Goal: Task Accomplishment & Management: Manage account settings

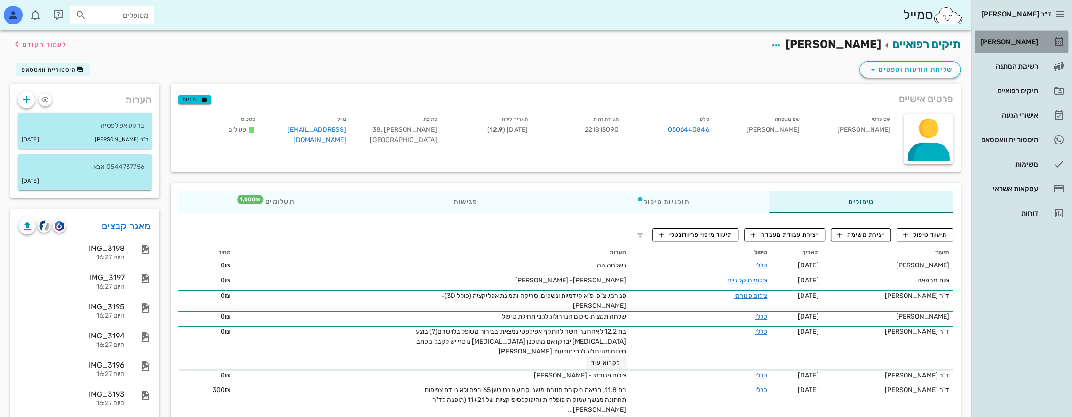
click at [1026, 39] on div "[PERSON_NAME]" at bounding box center [1008, 42] width 60 height 8
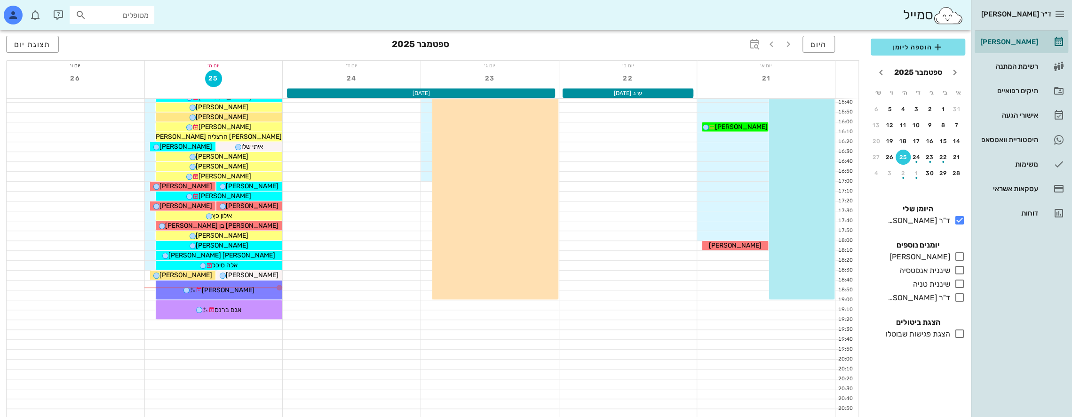
scroll to position [501, 0]
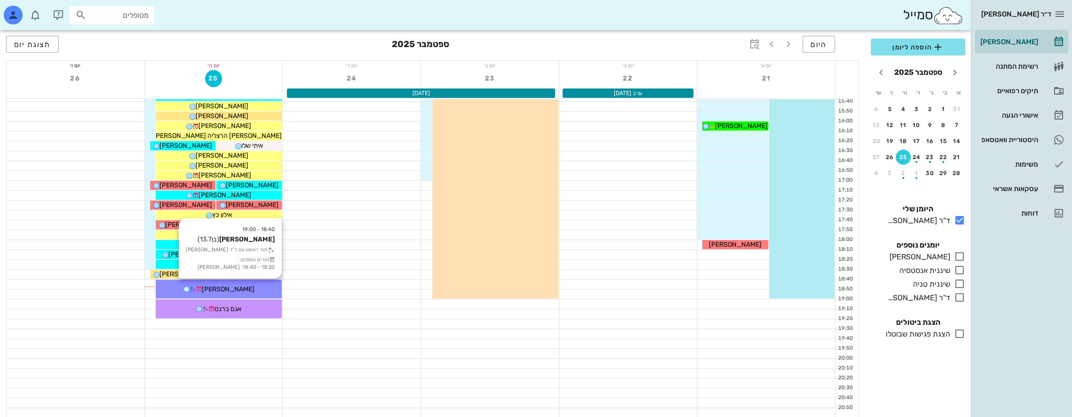
click at [238, 284] on div "[PERSON_NAME]" at bounding box center [219, 289] width 126 height 10
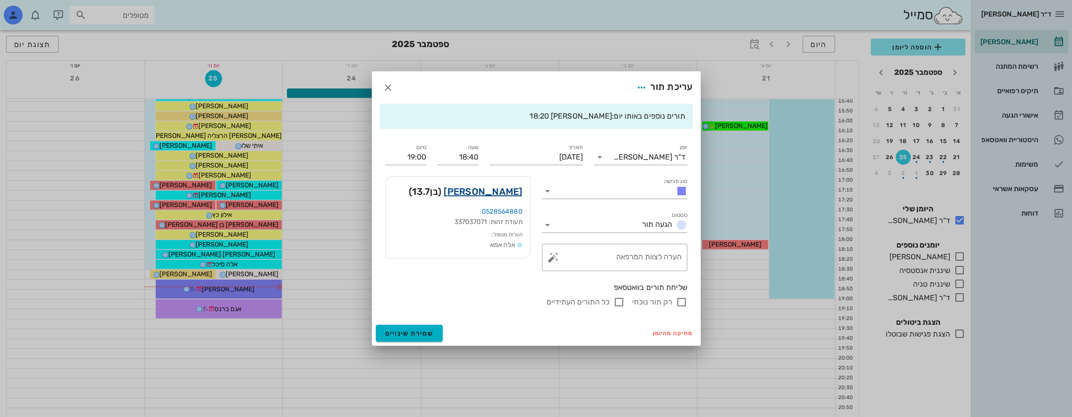
click at [501, 189] on link "[PERSON_NAME]" at bounding box center [483, 191] width 79 height 15
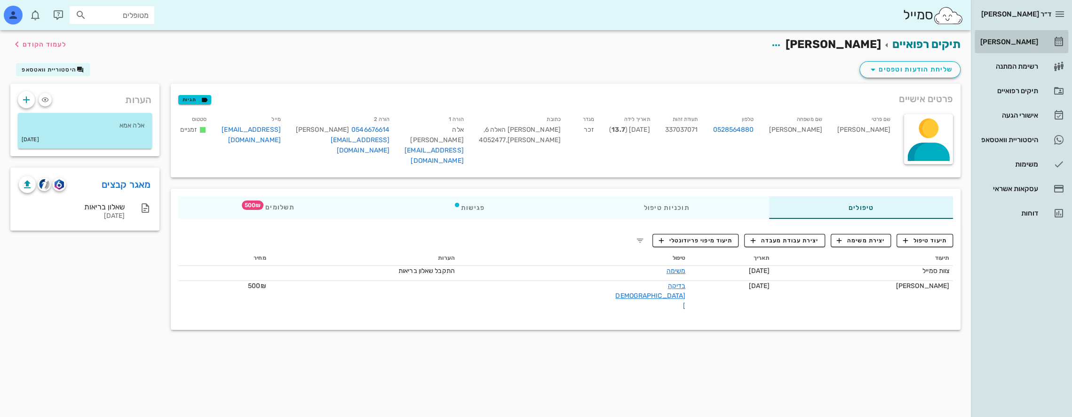
click at [1022, 41] on div "[PERSON_NAME]" at bounding box center [1008, 42] width 60 height 8
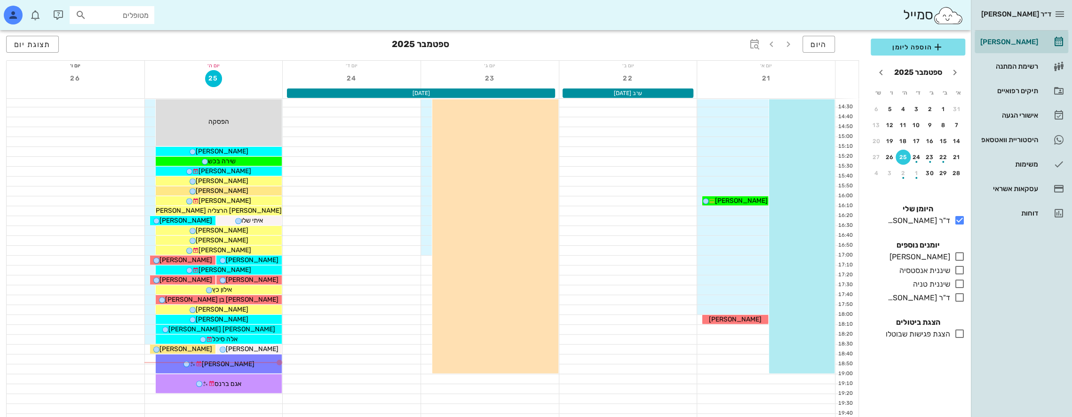
scroll to position [501, 0]
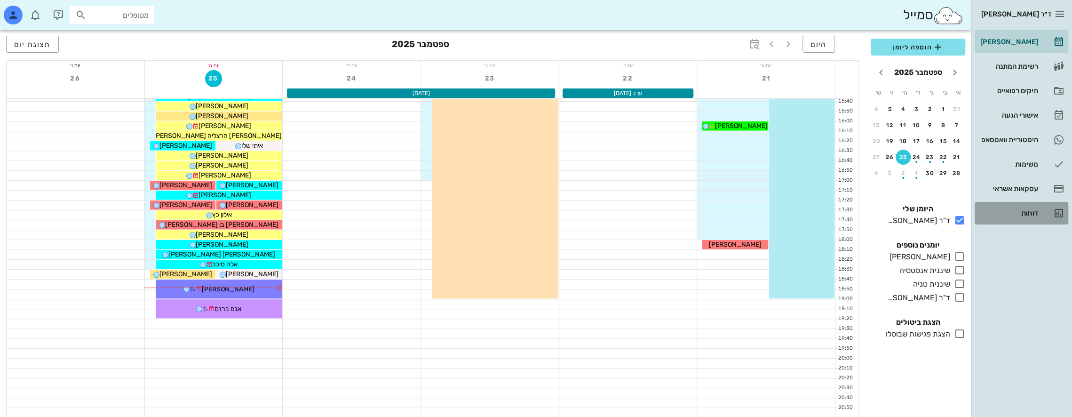
click at [1033, 213] on div "דוחות" at bounding box center [1008, 213] width 60 height 8
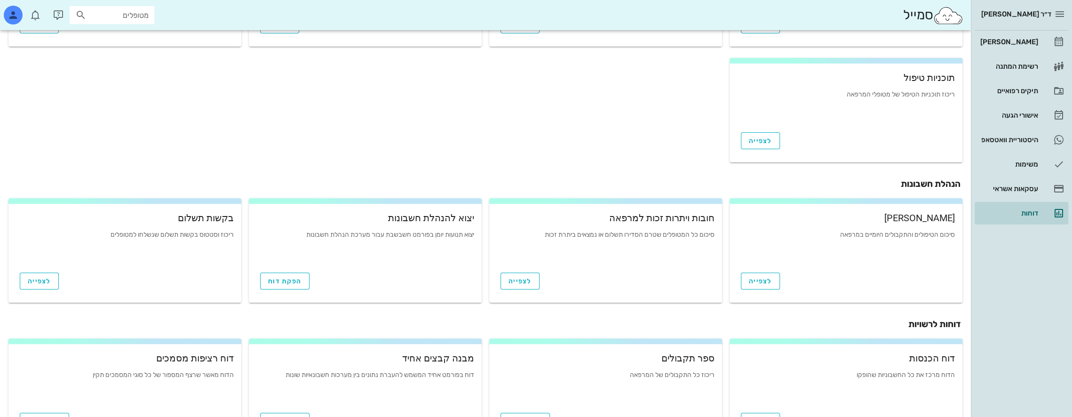
scroll to position [278, 0]
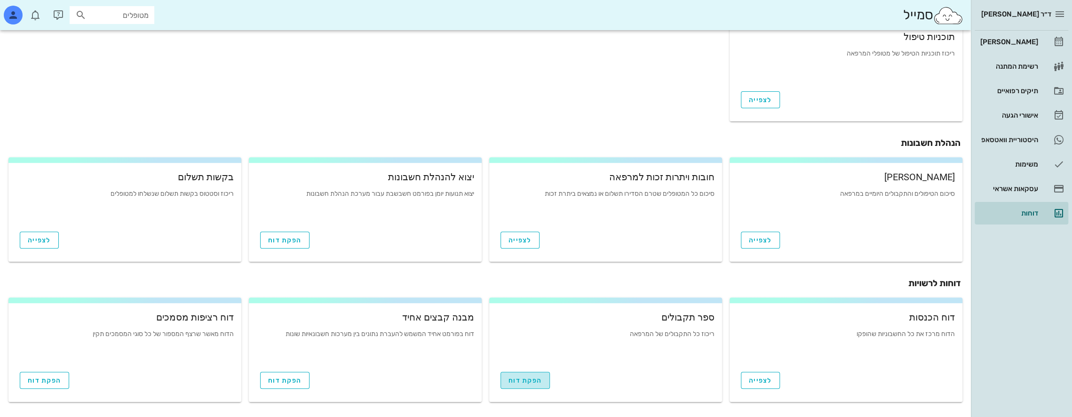
click at [530, 384] on link "הפקת דוח" at bounding box center [525, 380] width 49 height 17
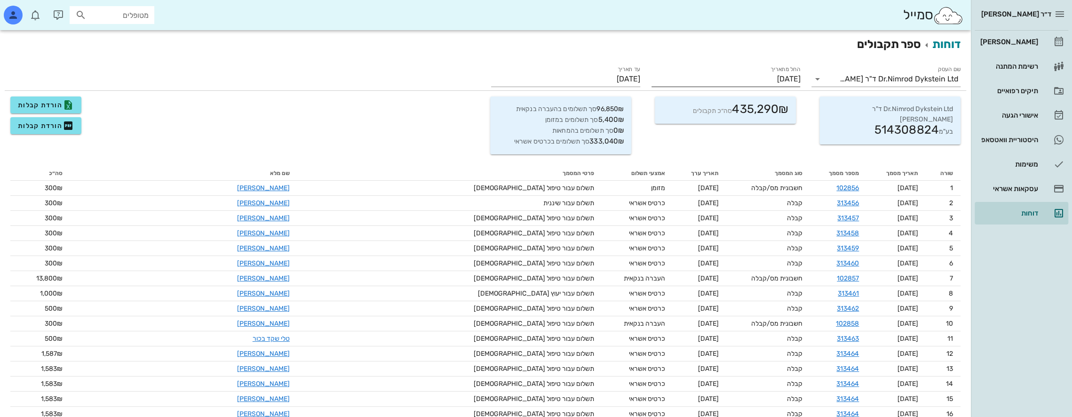
click at [780, 67] on label "החל מתאריך" at bounding box center [786, 69] width 30 height 7
click at [780, 72] on input "[DATE]" at bounding box center [726, 79] width 149 height 15
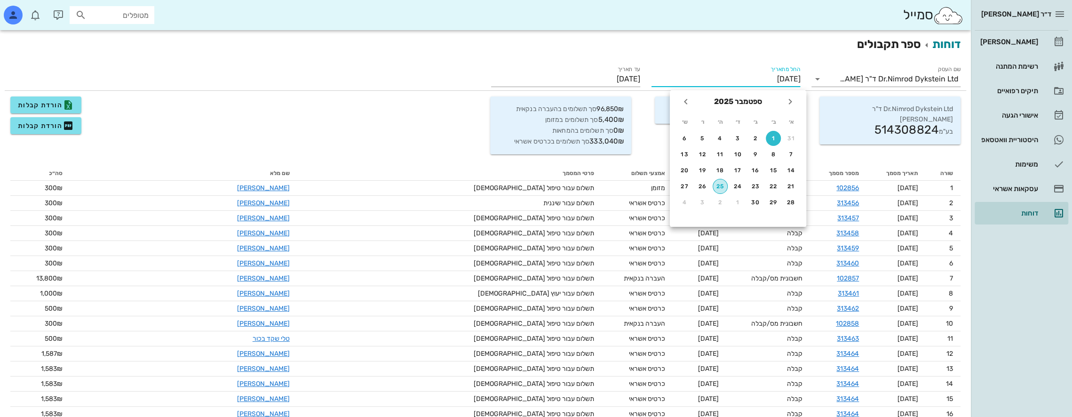
click at [722, 183] on button "25" at bounding box center [720, 186] width 15 height 15
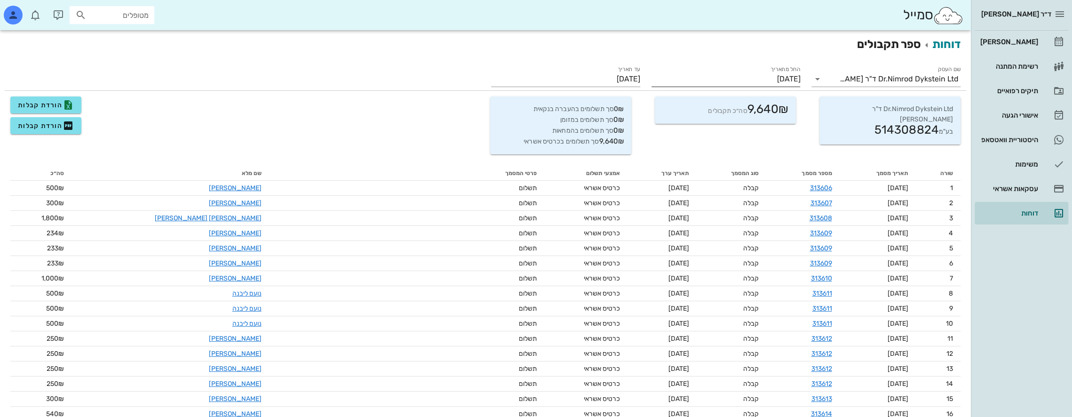
click at [778, 74] on input "[DATE]" at bounding box center [726, 79] width 149 height 15
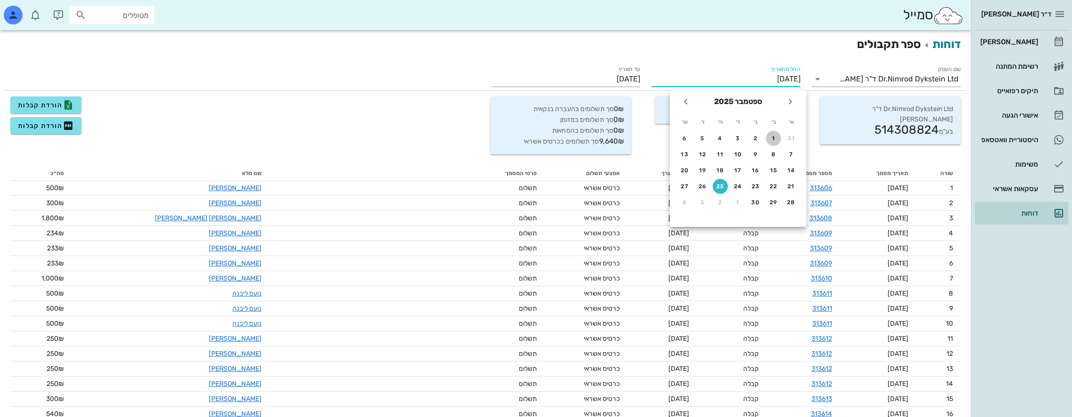
click at [772, 136] on div "1" at bounding box center [773, 138] width 15 height 7
type input "[DATE]"
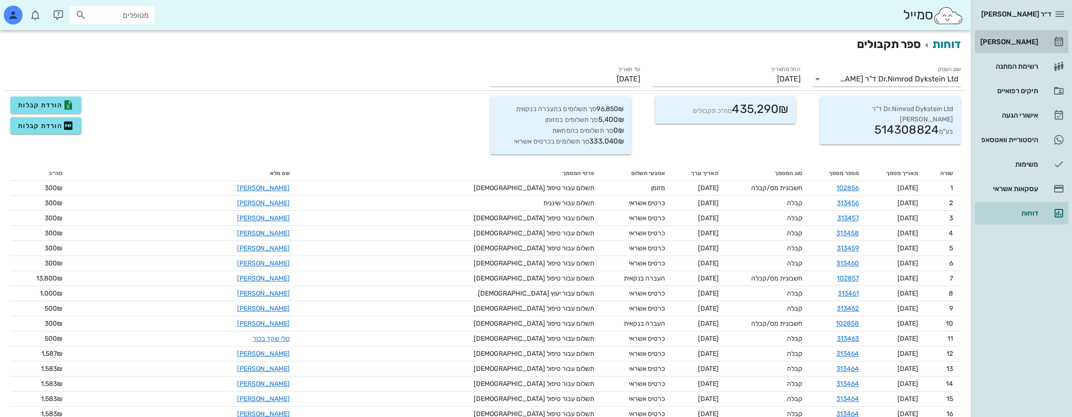
click at [1022, 38] on div "[PERSON_NAME]" at bounding box center [1008, 42] width 60 height 8
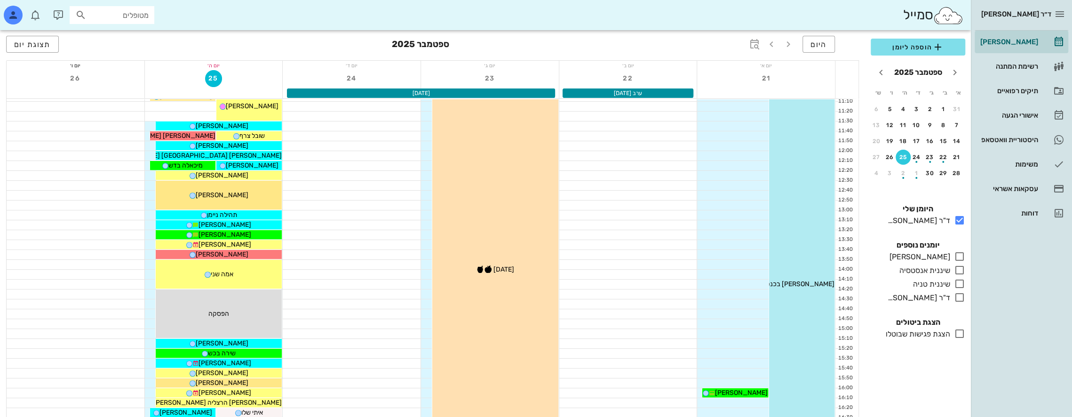
scroll to position [235, 0]
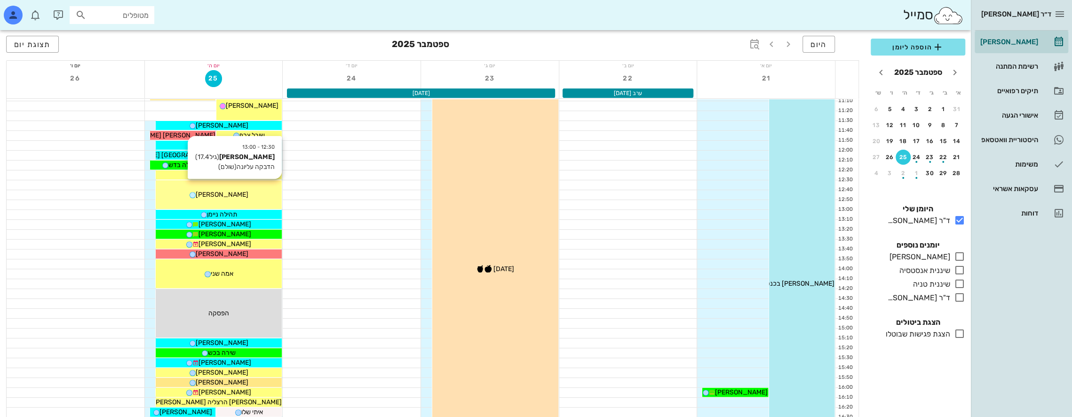
click at [247, 190] on div "[PERSON_NAME]" at bounding box center [219, 195] width 126 height 10
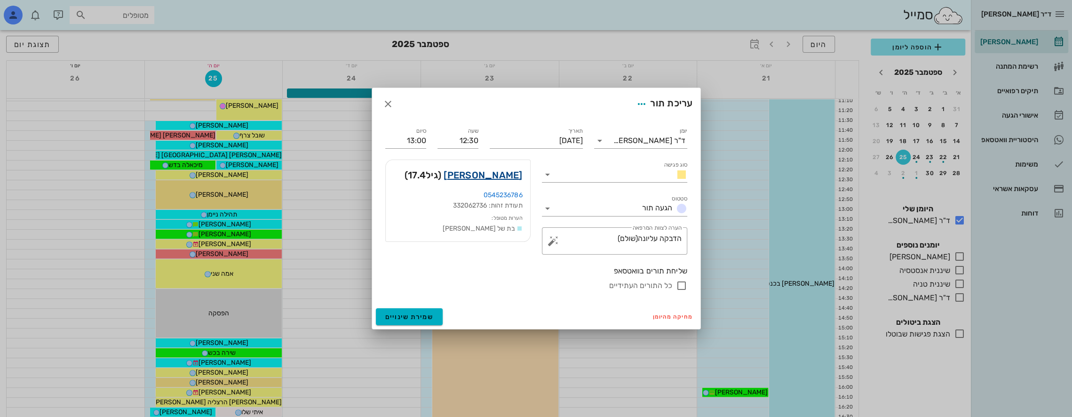
click at [517, 175] on link "[PERSON_NAME]" at bounding box center [483, 174] width 79 height 15
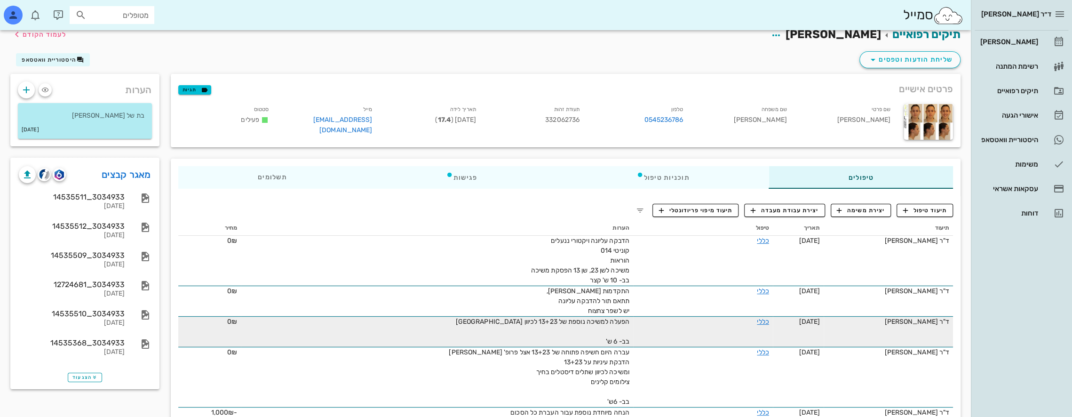
scroll to position [94, 0]
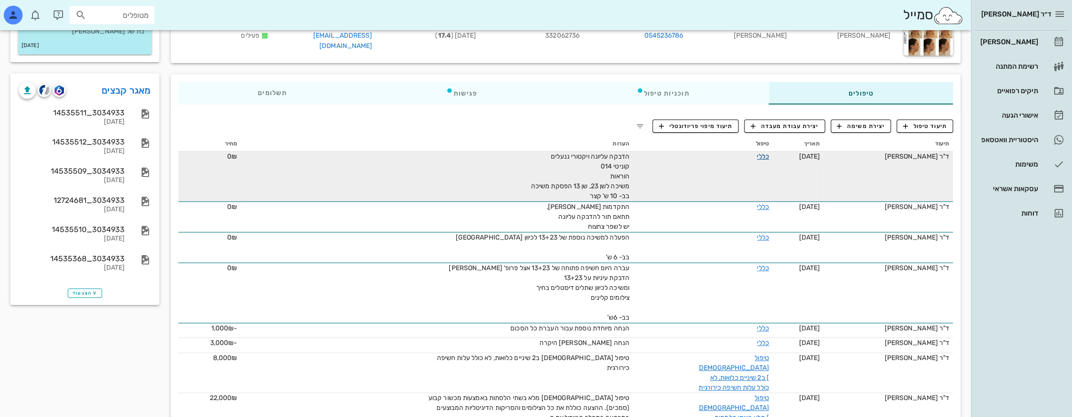
click at [758, 157] on link "כללי" at bounding box center [763, 156] width 12 height 8
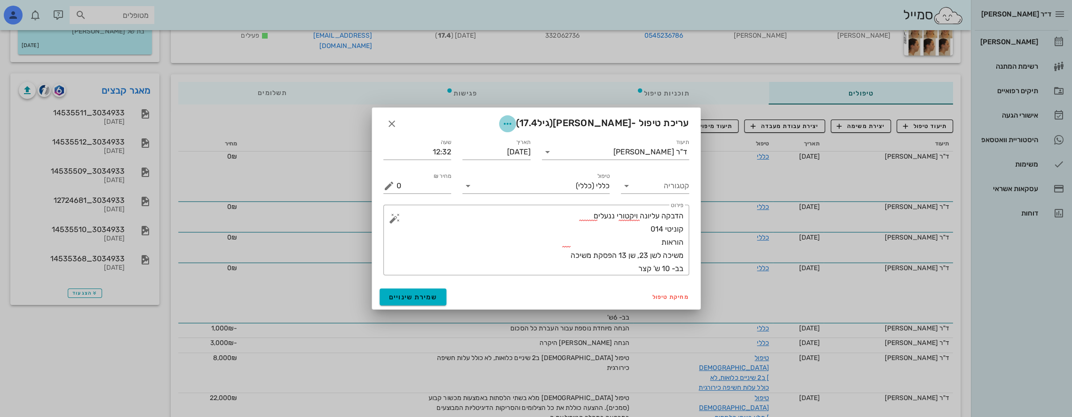
click at [513, 124] on icon "button" at bounding box center [507, 123] width 11 height 11
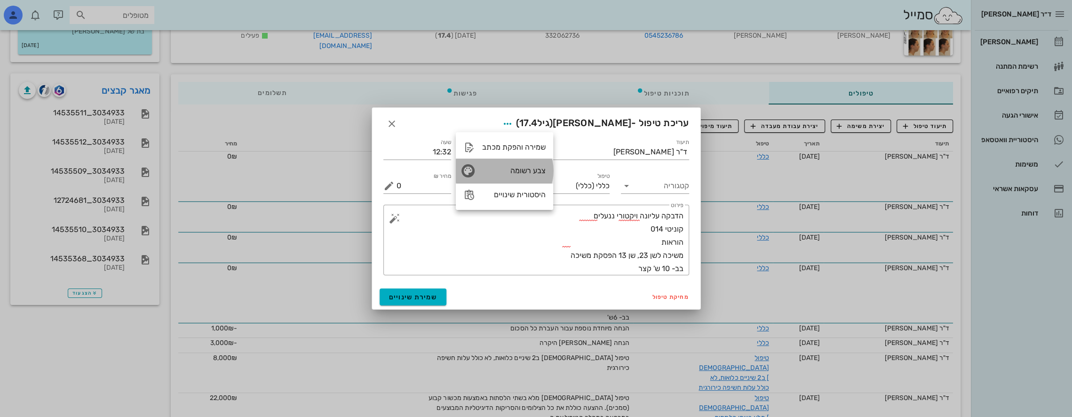
click at [520, 168] on div "צבע רשומה" at bounding box center [514, 170] width 64 height 9
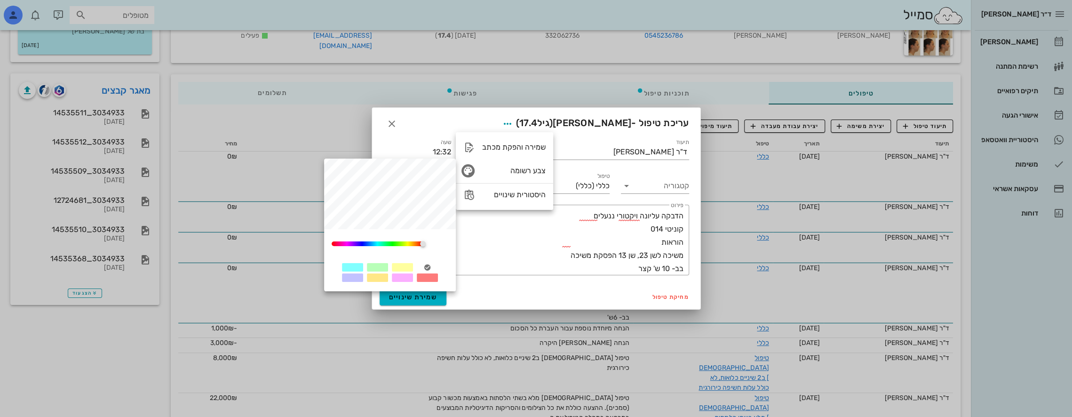
click at [400, 267] on div at bounding box center [402, 267] width 21 height 8
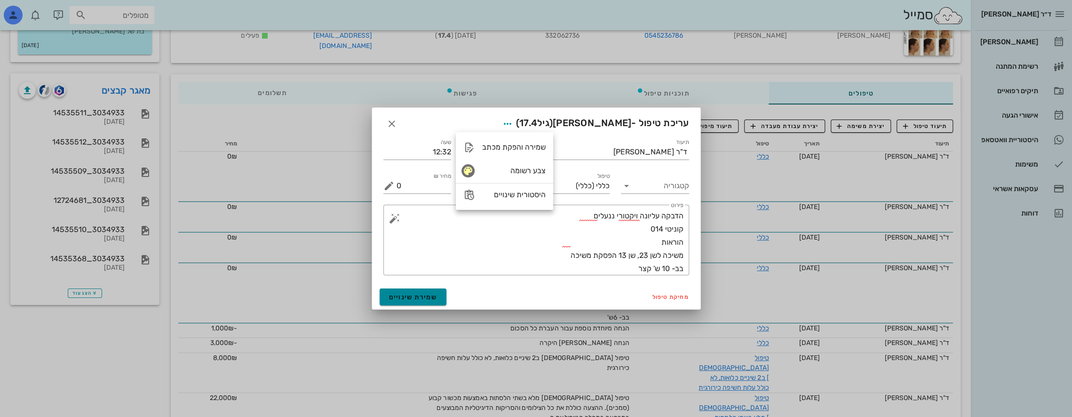
click at [402, 295] on span "שמירת שינויים" at bounding box center [413, 297] width 48 height 8
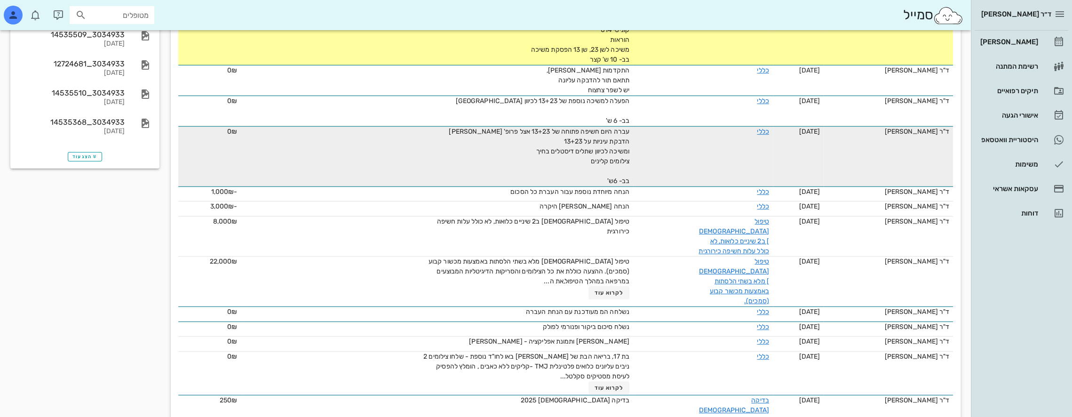
scroll to position [243, 0]
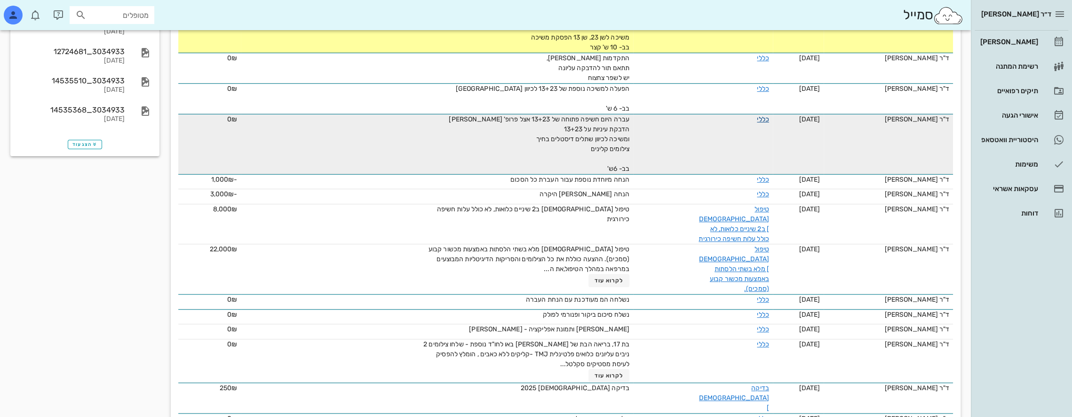
click at [757, 118] on link "כללי" at bounding box center [763, 119] width 12 height 8
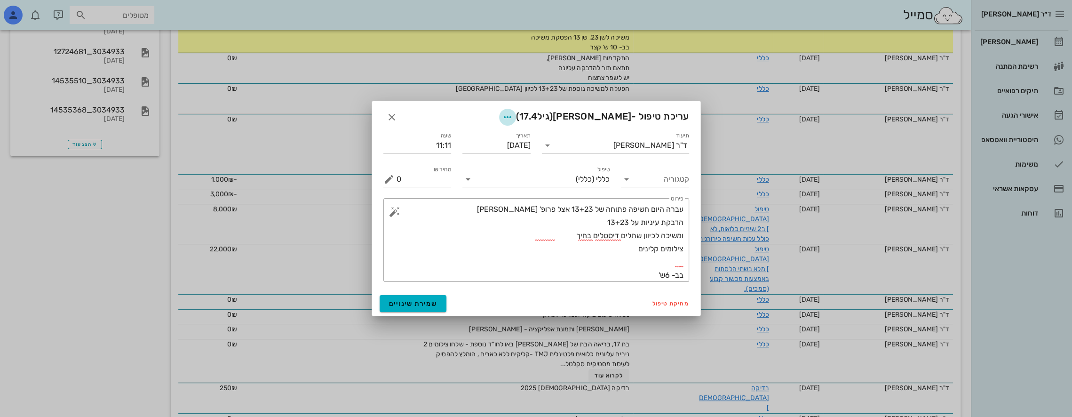
click at [513, 118] on icon "button" at bounding box center [507, 116] width 11 height 11
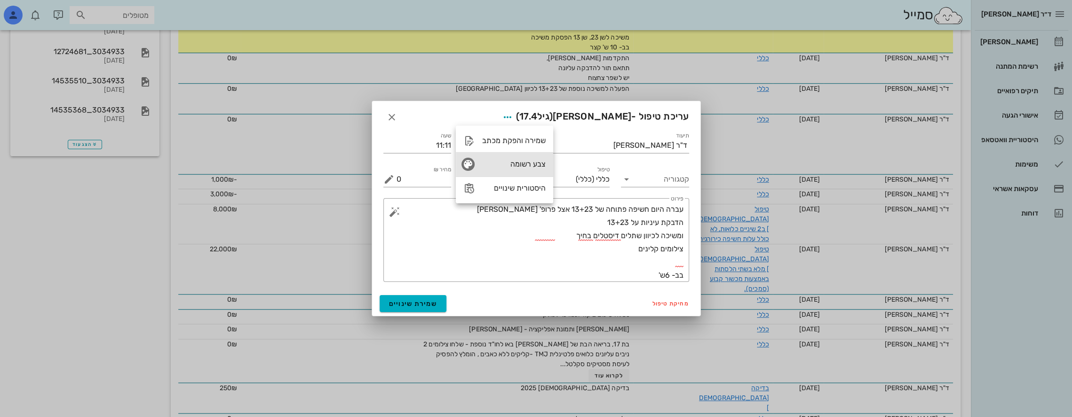
click at [518, 158] on div "צבע רשומה" at bounding box center [504, 164] width 97 height 24
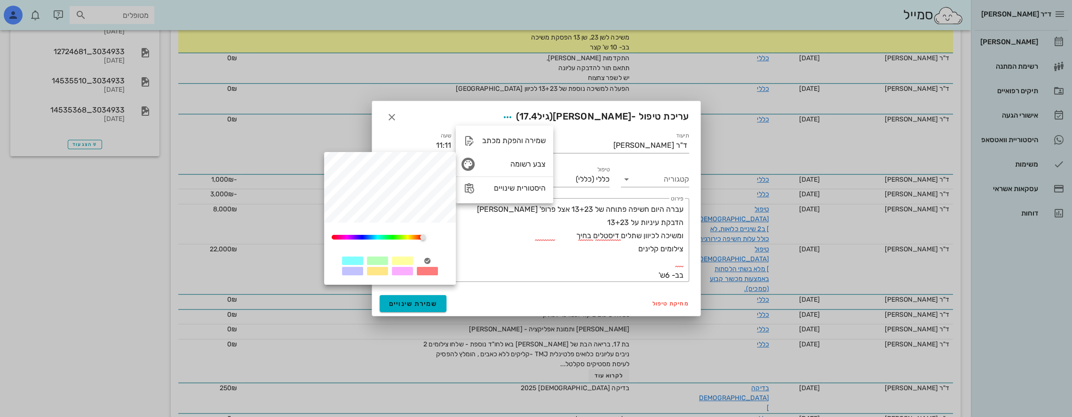
click at [427, 271] on div at bounding box center [427, 271] width 21 height 8
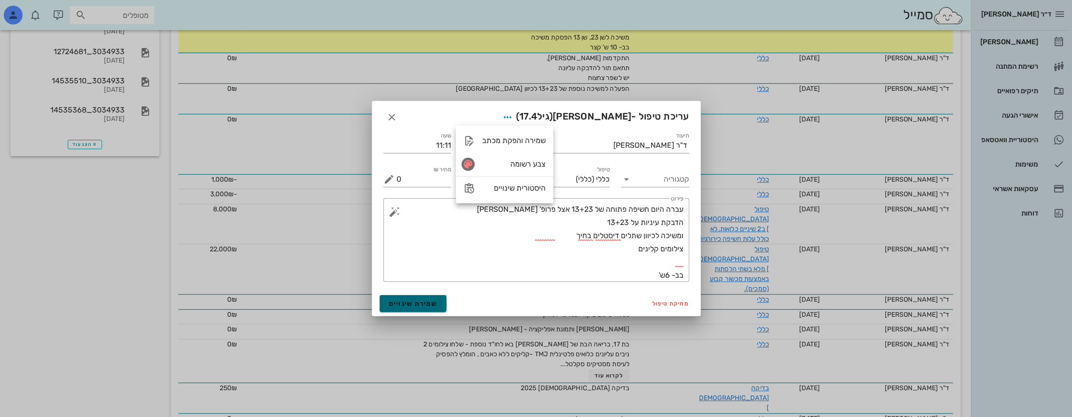
click at [427, 304] on span "שמירת שינויים" at bounding box center [413, 304] width 48 height 8
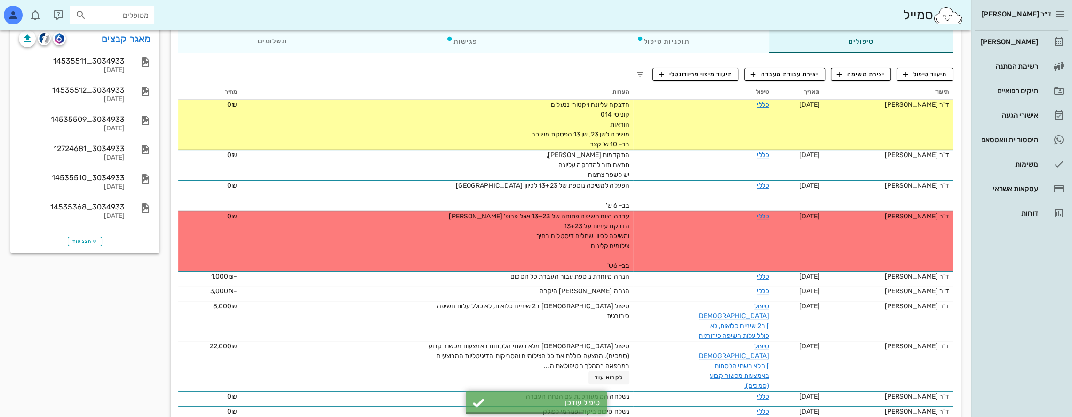
scroll to position [0, 0]
